Goal: Task Accomplishment & Management: Complete application form

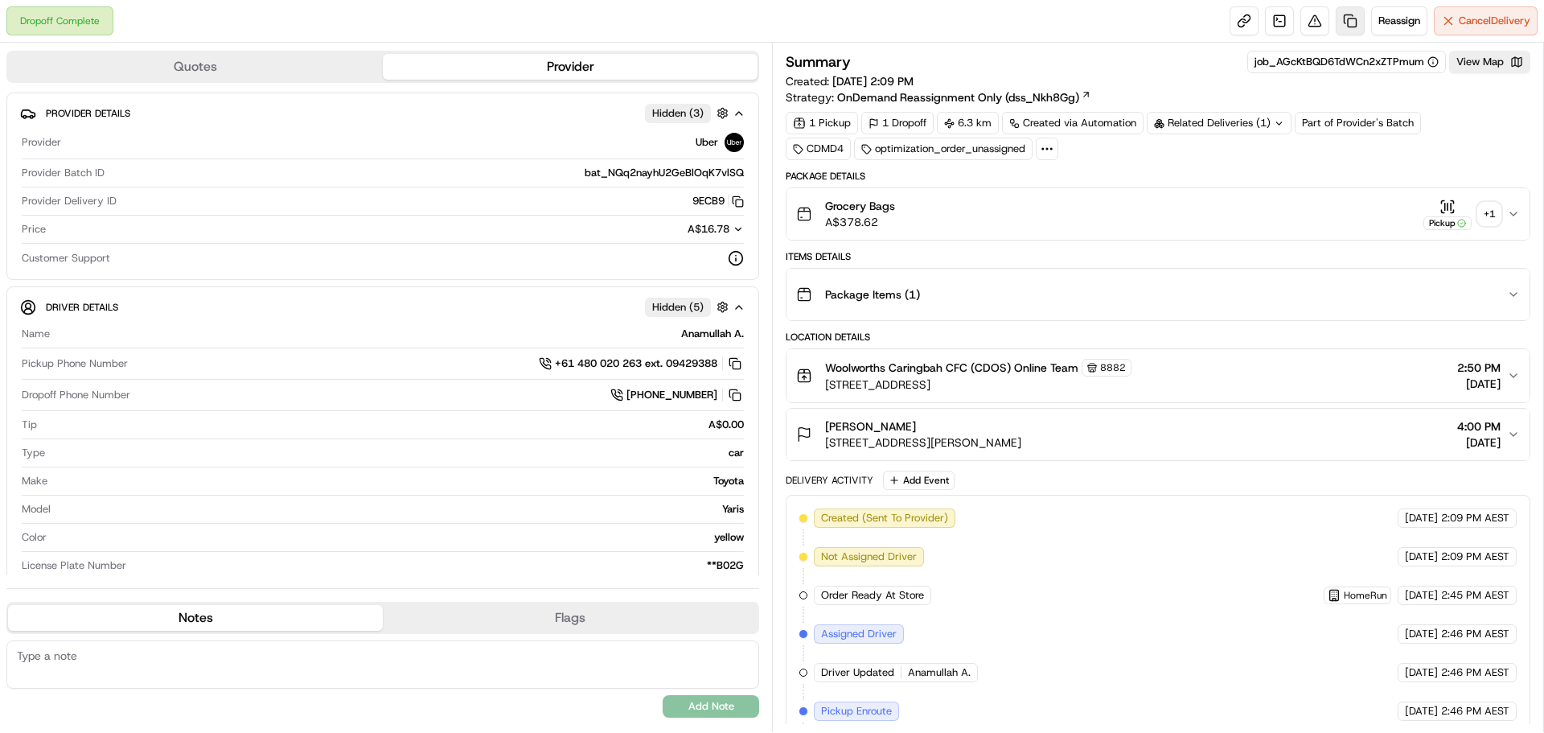
click at [1352, 15] on link at bounding box center [1350, 20] width 29 height 29
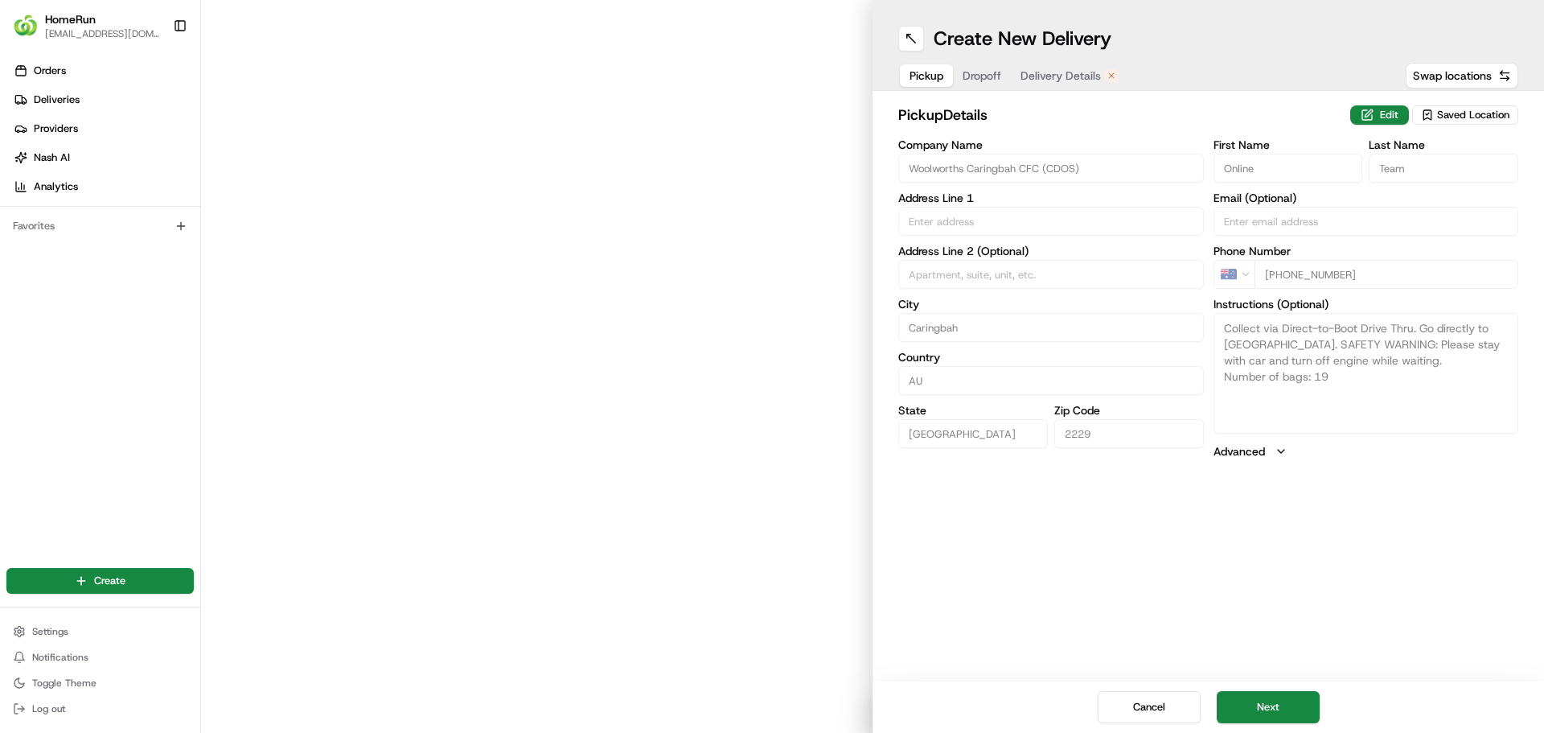
type input "[STREET_ADDRESS]"
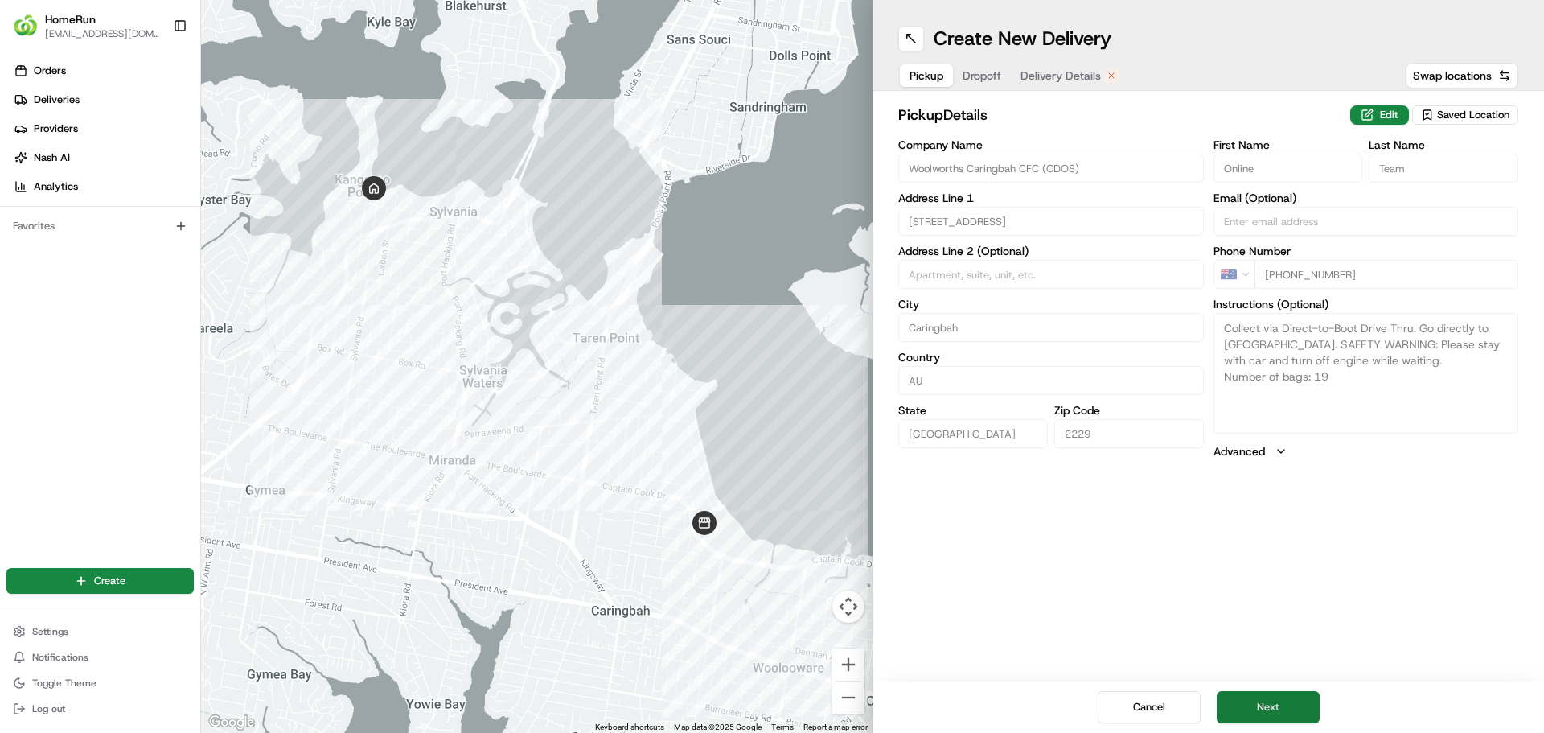
click at [1275, 706] on button "Next" at bounding box center [1268, 707] width 103 height 32
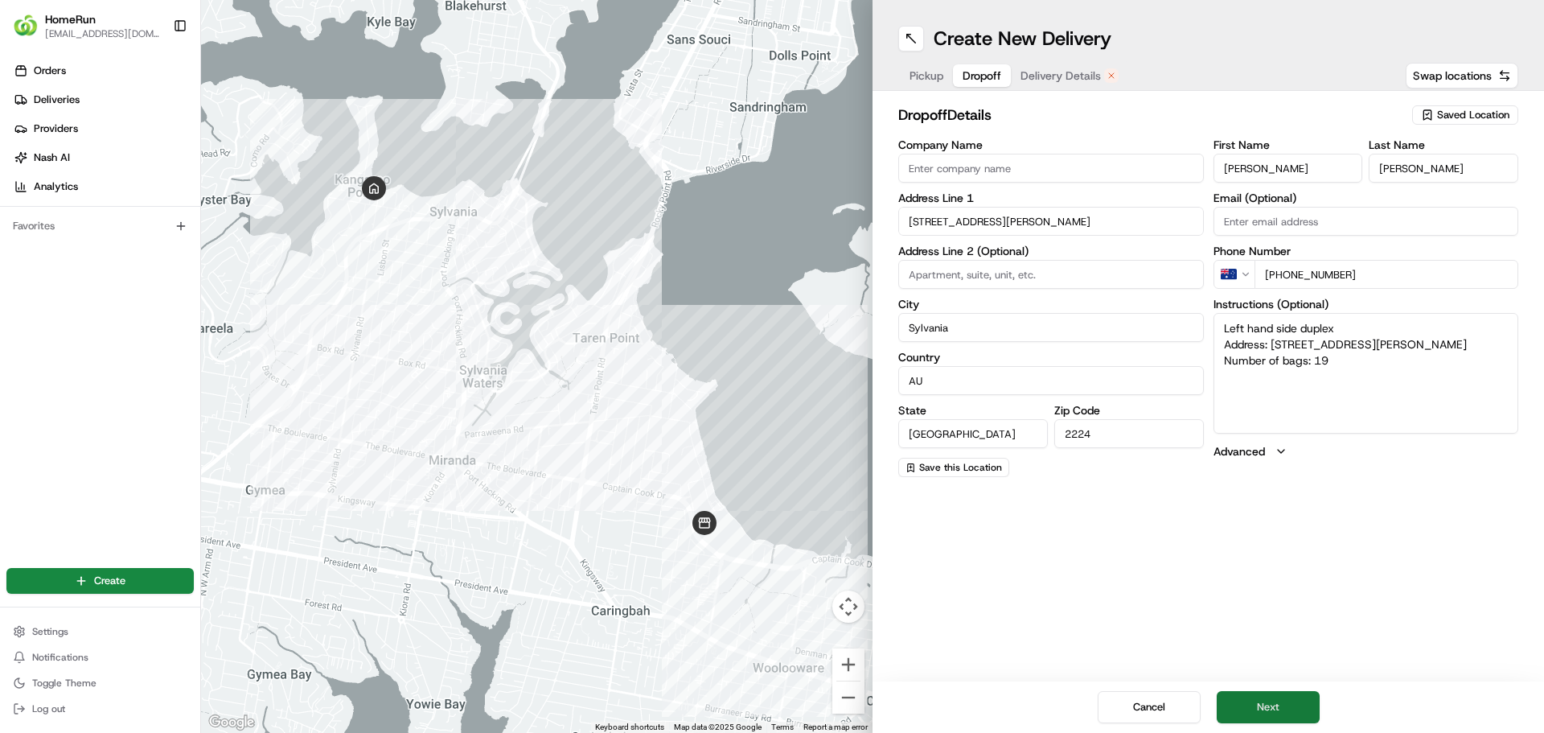
click at [1267, 715] on button "Next" at bounding box center [1268, 707] width 103 height 32
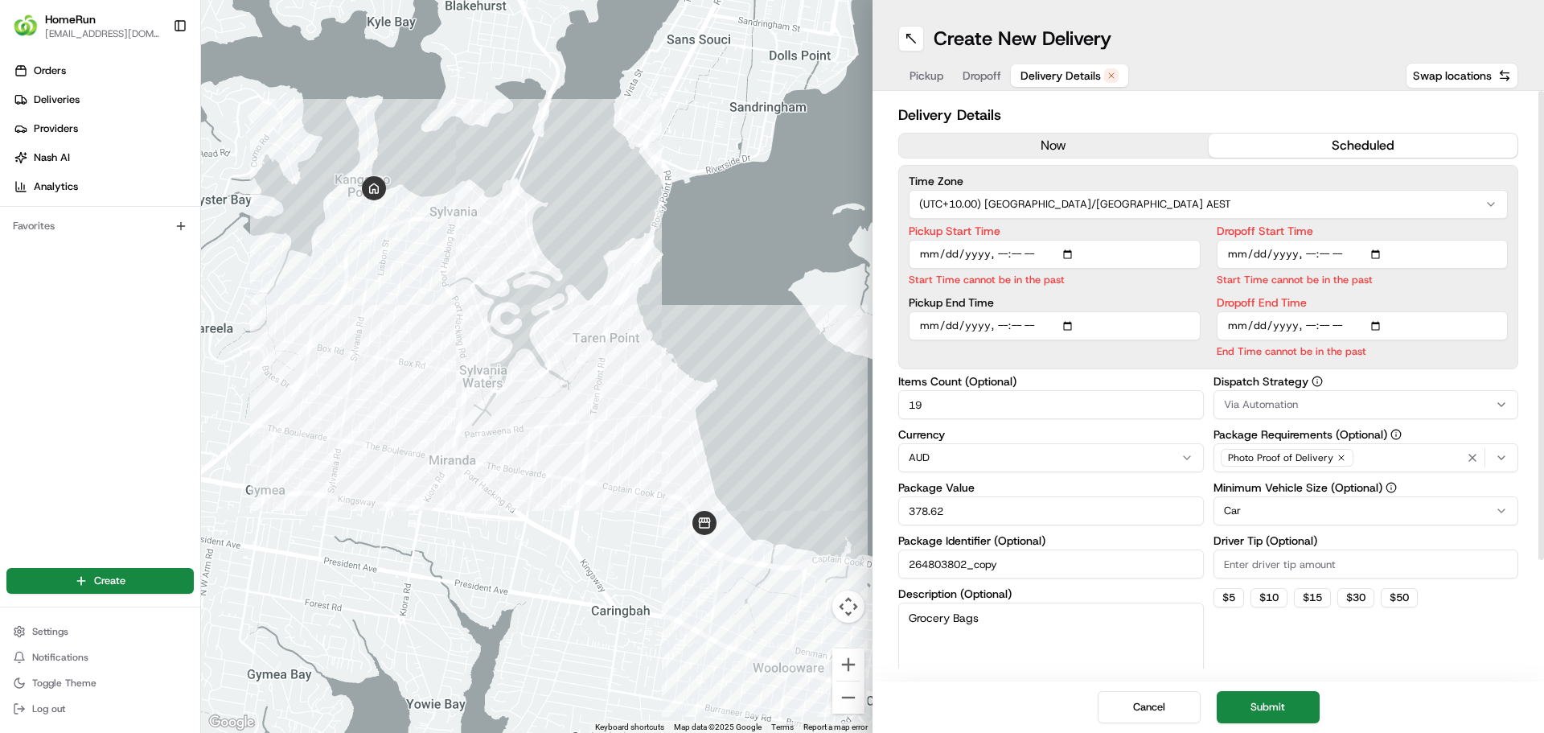
click at [1075, 142] on button "now" at bounding box center [1054, 145] width 310 height 24
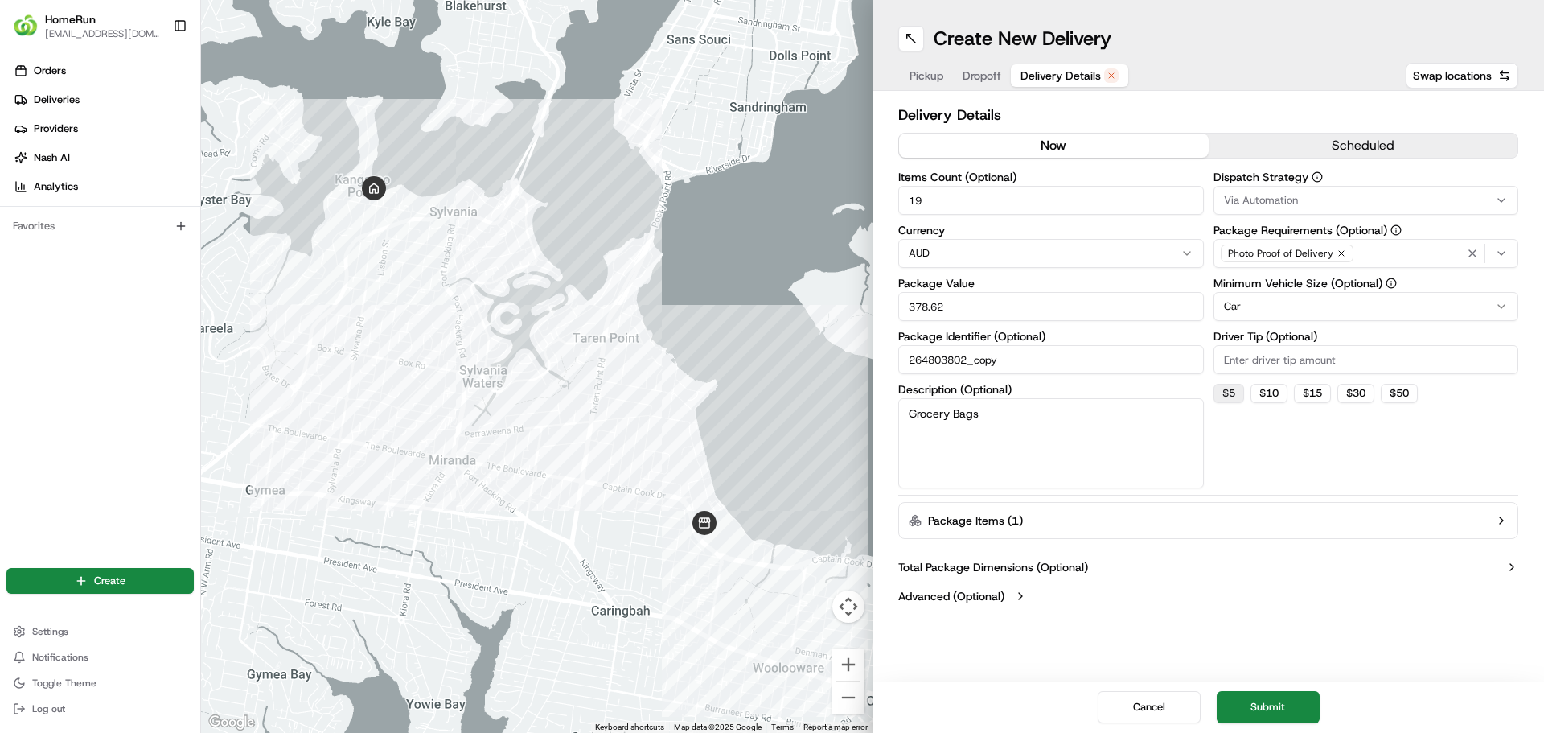
click at [1234, 395] on button "$ 5" at bounding box center [1229, 393] width 31 height 19
type input "5"
click at [1265, 707] on button "Submit" at bounding box center [1268, 707] width 103 height 32
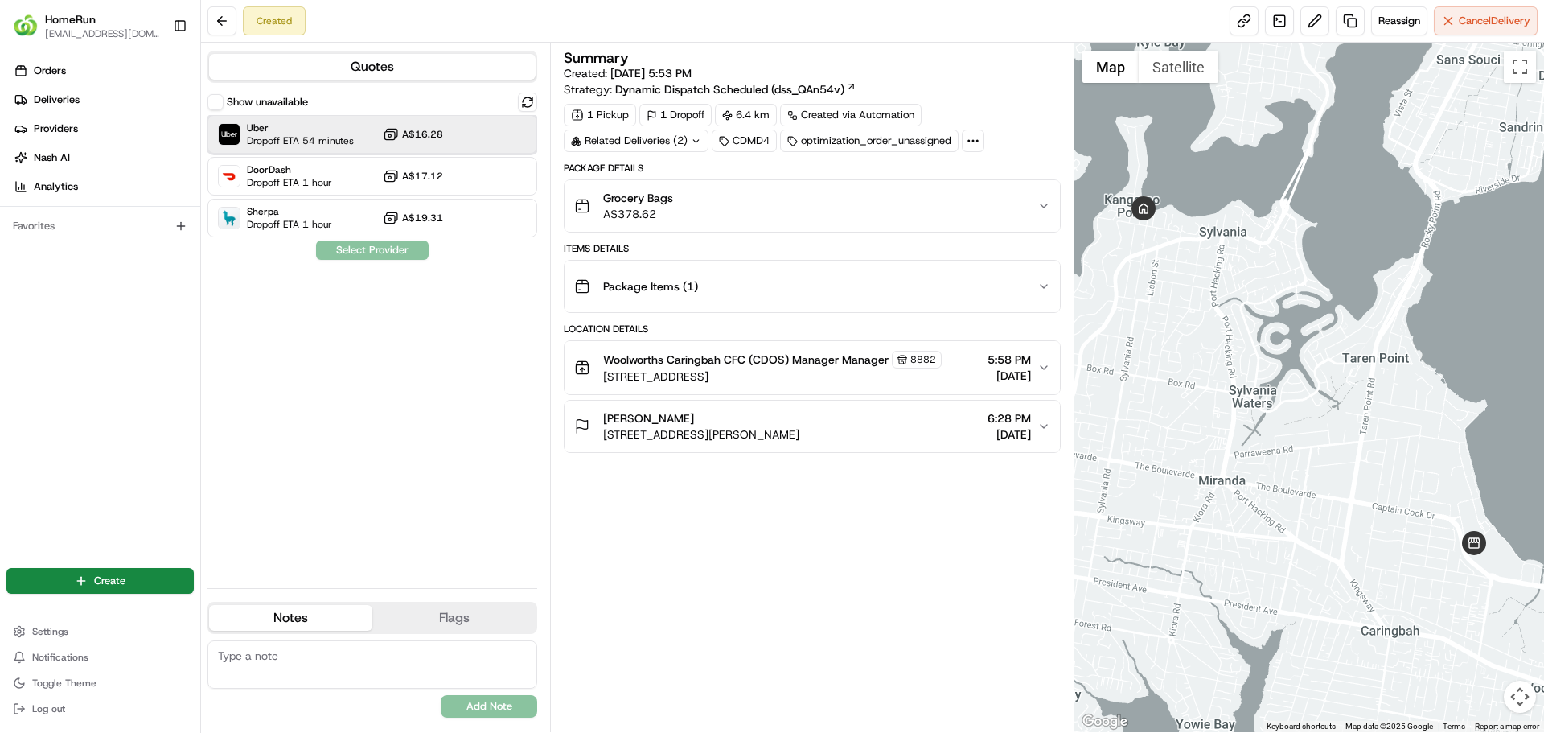
click at [344, 140] on span "Dropoff ETA 54 minutes" at bounding box center [300, 140] width 107 height 13
click at [368, 251] on button "Assign Provider" at bounding box center [372, 249] width 114 height 19
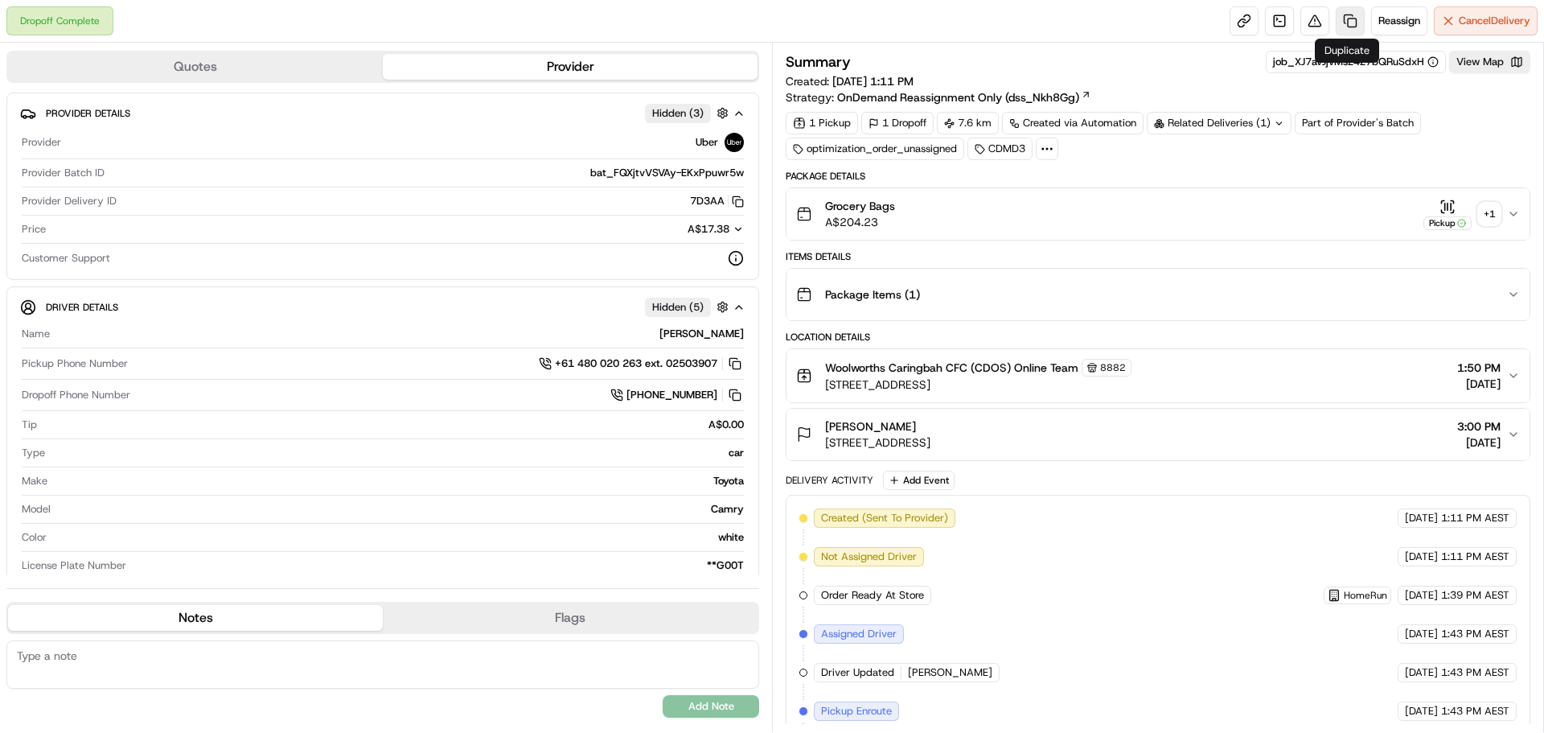
click at [1345, 19] on link at bounding box center [1350, 20] width 29 height 29
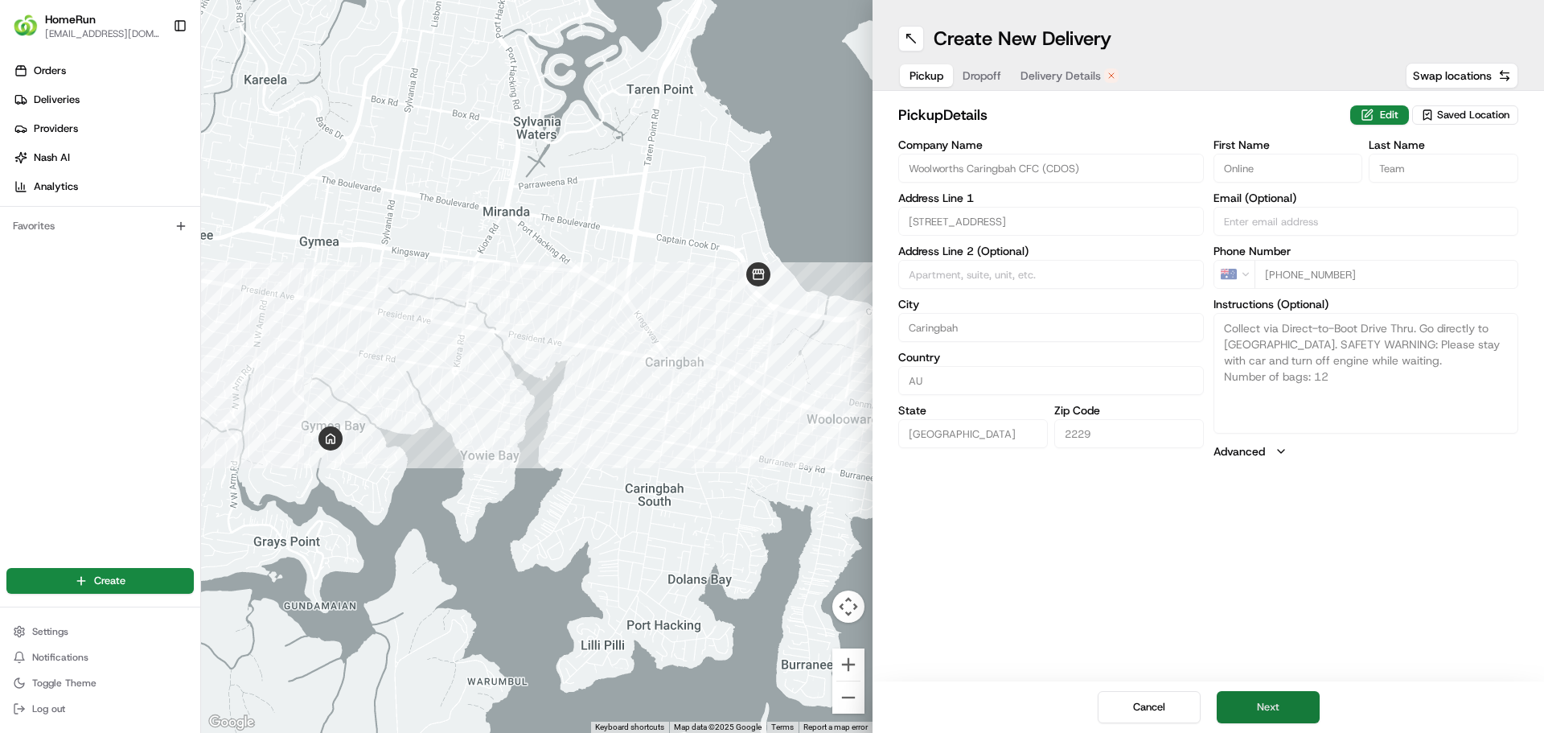
click at [1271, 713] on button "Next" at bounding box center [1268, 707] width 103 height 32
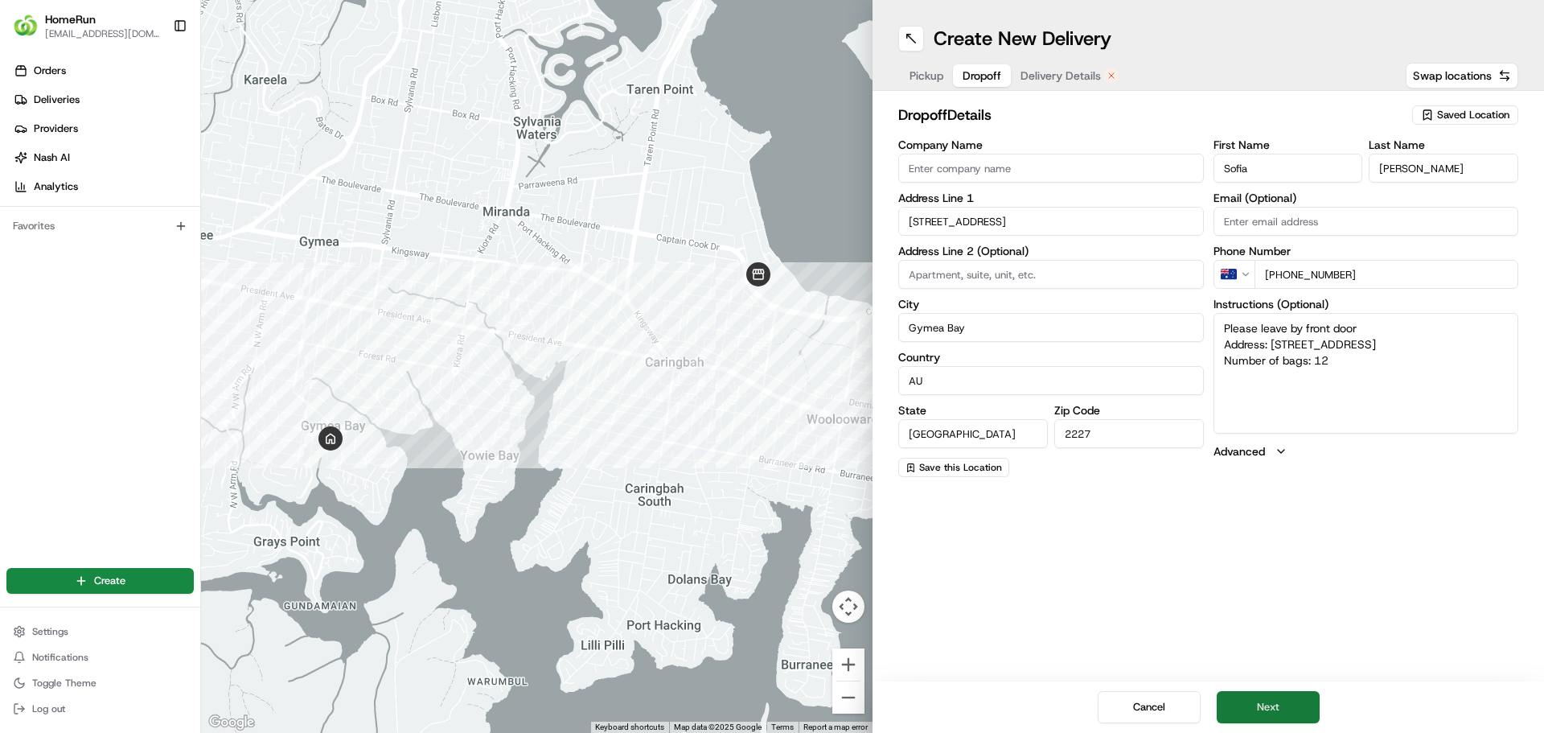
click at [1267, 708] on button "Next" at bounding box center [1268, 707] width 103 height 32
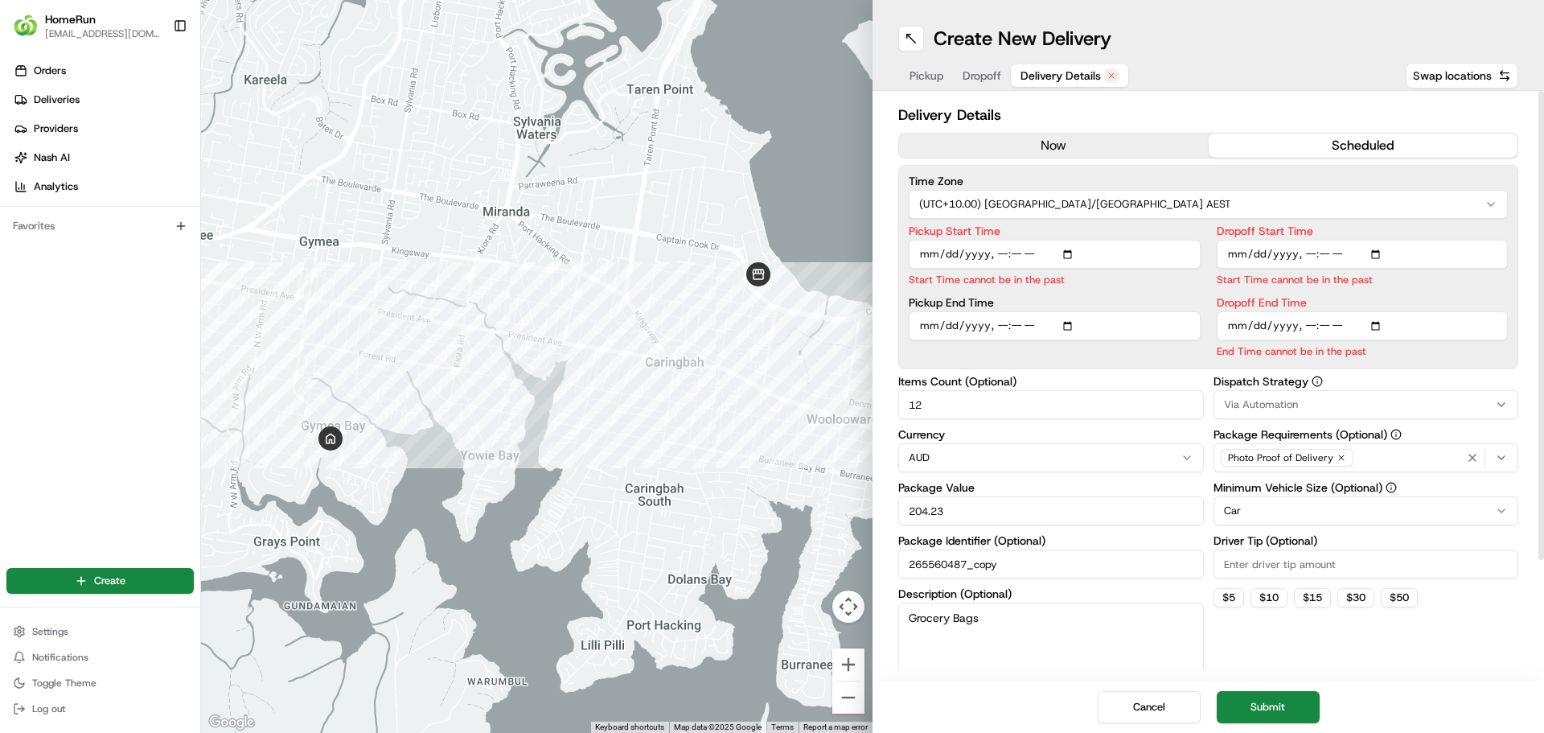
click at [1037, 146] on button "now" at bounding box center [1054, 145] width 310 height 24
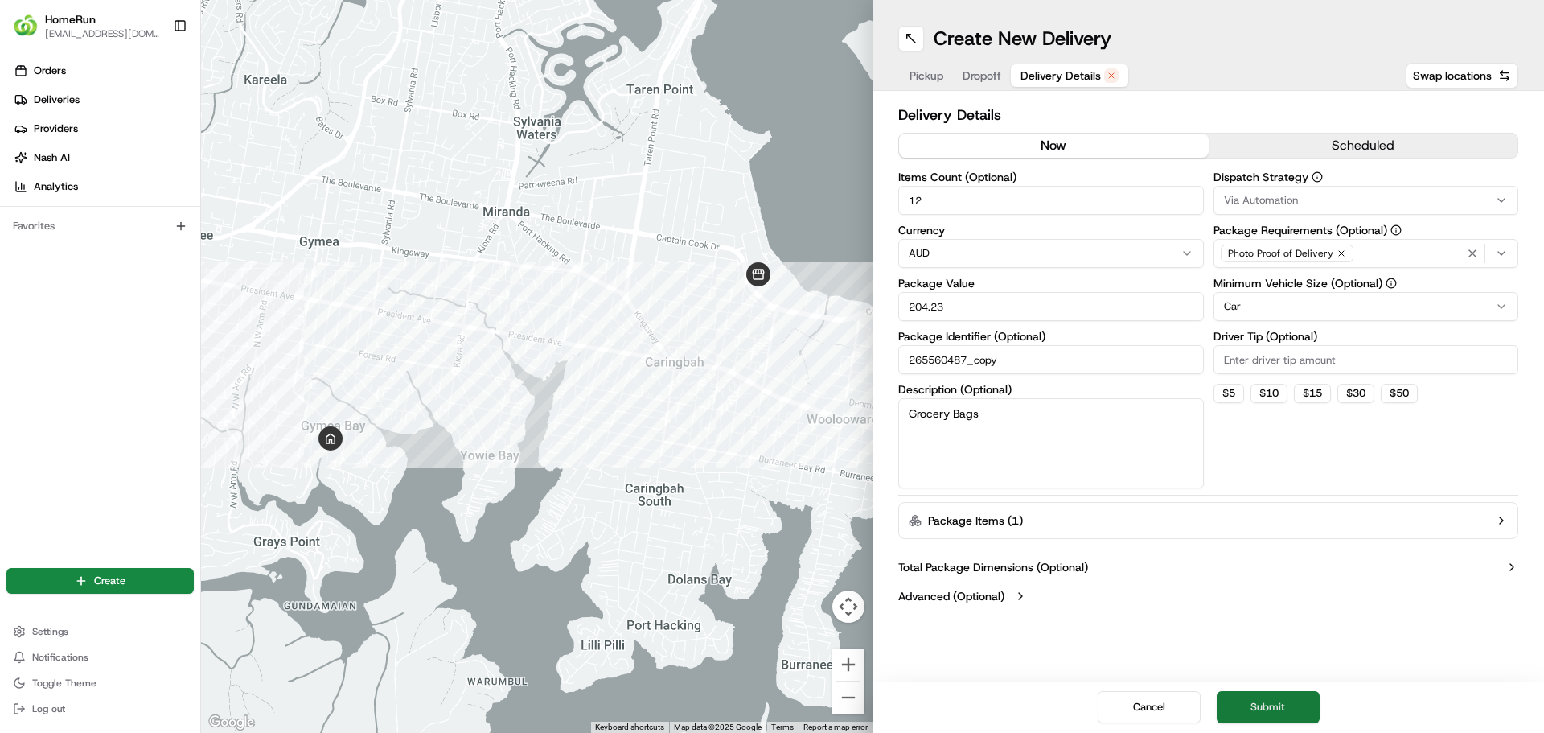
click at [1267, 695] on button "Submit" at bounding box center [1268, 707] width 103 height 32
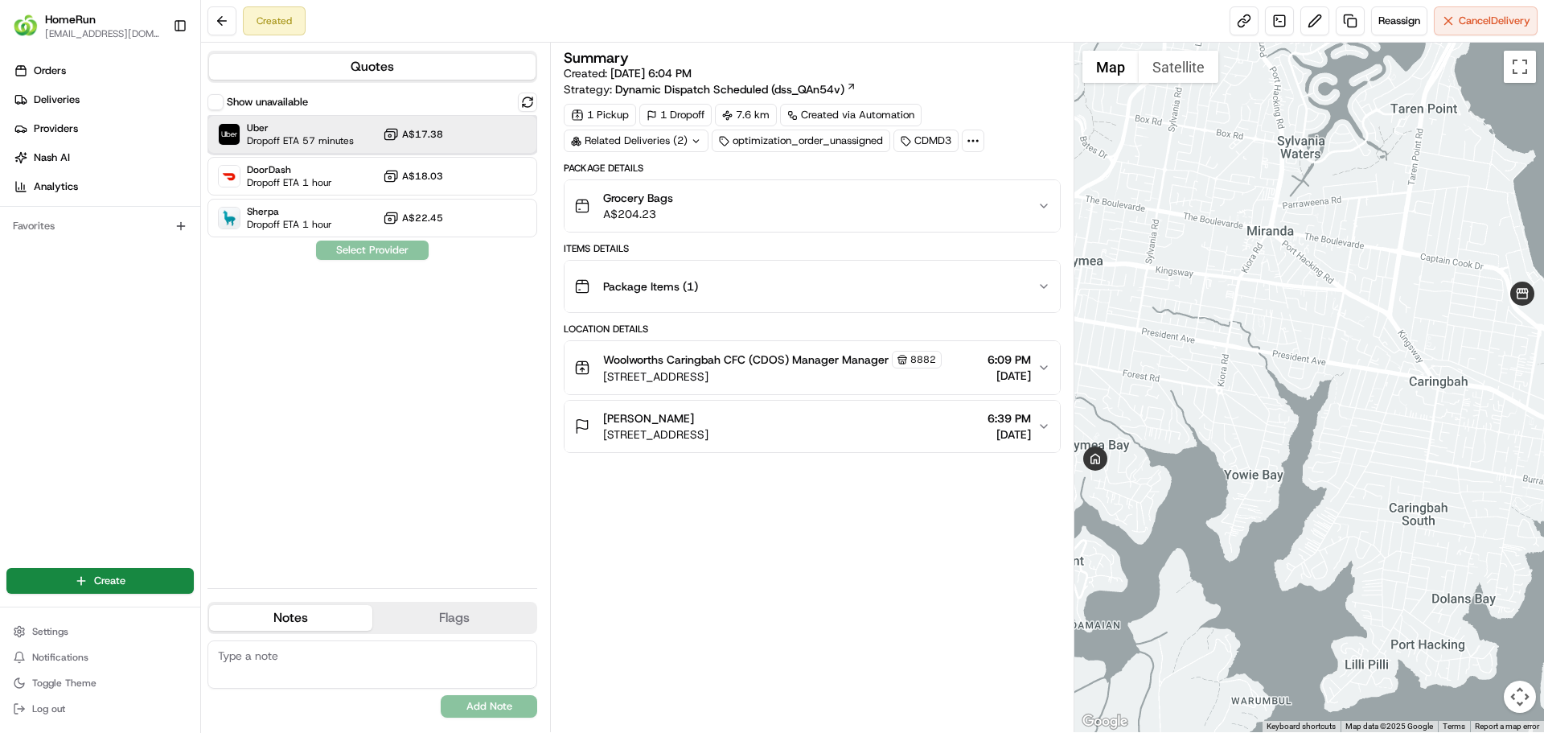
click at [338, 134] on span "Dropoff ETA 57 minutes" at bounding box center [300, 140] width 107 height 13
click at [414, 246] on button "Assign Provider" at bounding box center [372, 249] width 114 height 19
